Goal: Check status: Check status

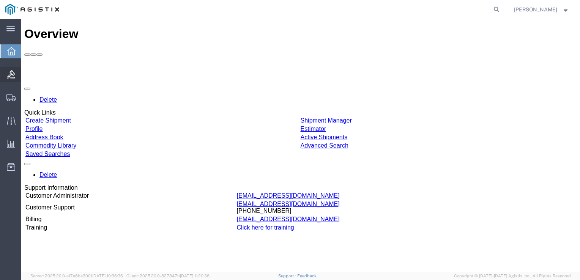
click at [12, 75] on icon at bounding box center [11, 74] width 8 height 8
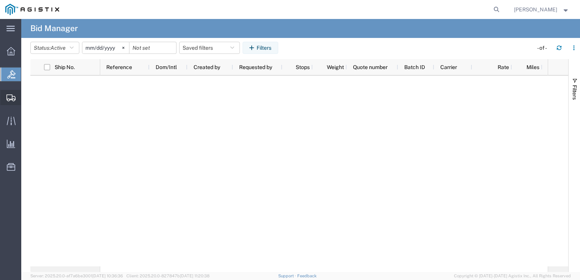
click at [0, 0] on span "Shipment Manager" at bounding box center [0, 0] width 0 height 0
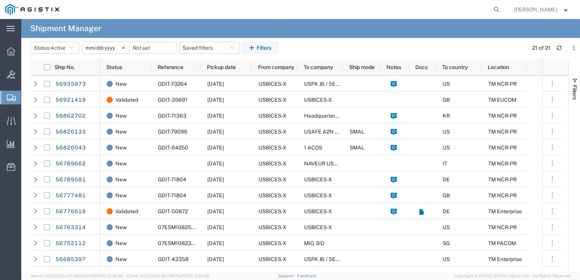
click at [288, 17] on form at bounding box center [497, 9] width 12 height 19
click at [288, 11] on icon at bounding box center [496, 9] width 11 height 11
click at [288, 14] on input "search" at bounding box center [375, 9] width 231 height 18
click at [288, 7] on input "search" at bounding box center [375, 9] width 231 height 18
paste input "GDITship2@"
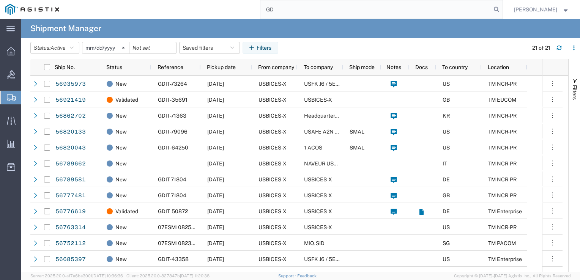
type input "G"
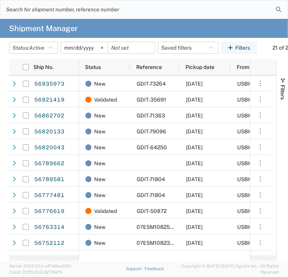
click at [286, 10] on form at bounding box center [144, 9] width 288 height 19
click at [200, 14] on input "search" at bounding box center [138, 9] width 276 height 18
paste input "GDIT-73087"
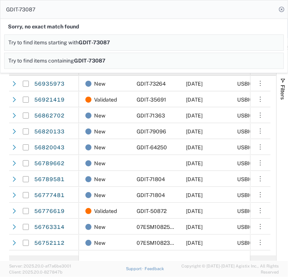
drag, startPoint x: 43, startPoint y: 10, endPoint x: -9, endPoint y: 13, distance: 52.4
click at [0, 13] on html "main_menu Created with Sketch. Collapse Menu Overview Bids Shipments Shipment M…" at bounding box center [144, 138] width 288 height 277
paste input "8149"
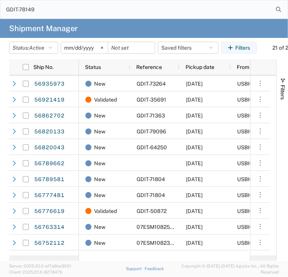
type input "GDIT-78149"
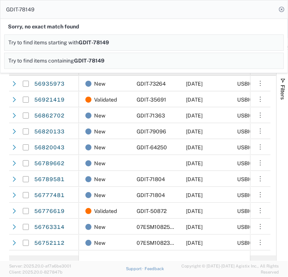
click at [214, 14] on input "GDIT-78149" at bounding box center [138, 9] width 276 height 18
click at [279, 12] on icon at bounding box center [281, 9] width 11 height 11
